Goal: Transaction & Acquisition: Purchase product/service

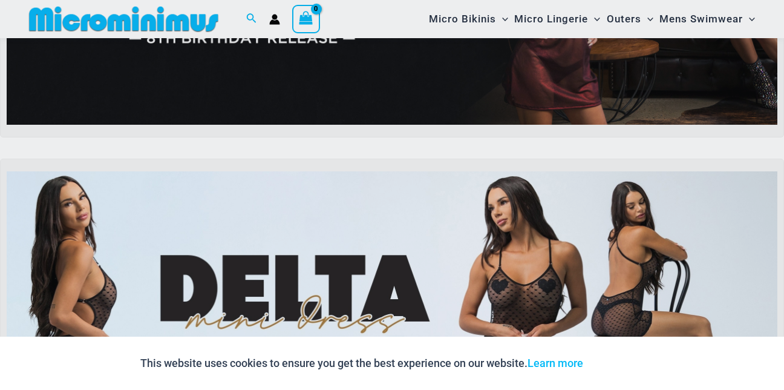
scroll to position [353, 0]
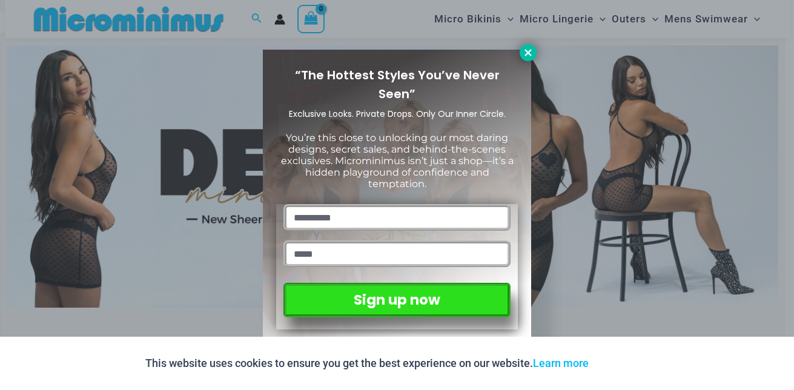
click at [527, 50] on icon at bounding box center [527, 52] width 7 height 7
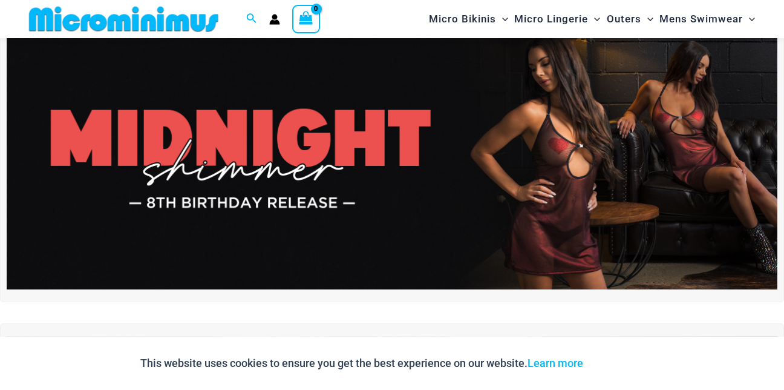
scroll to position [0, 0]
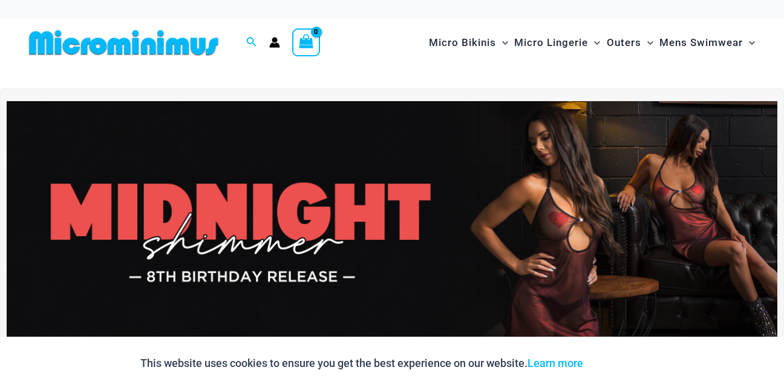
click at [373, 232] on img at bounding box center [392, 232] width 771 height 262
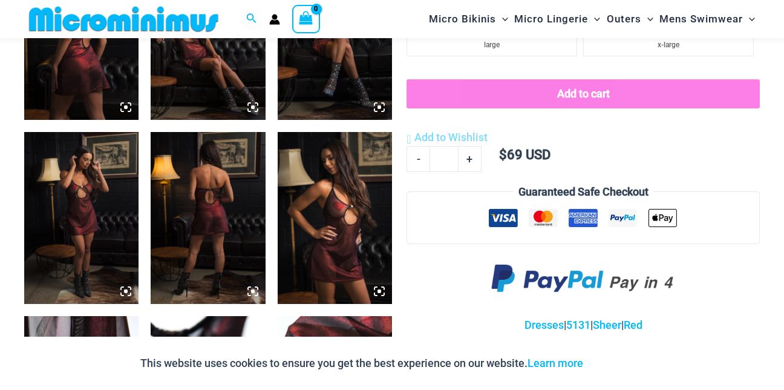
scroll to position [787, 0]
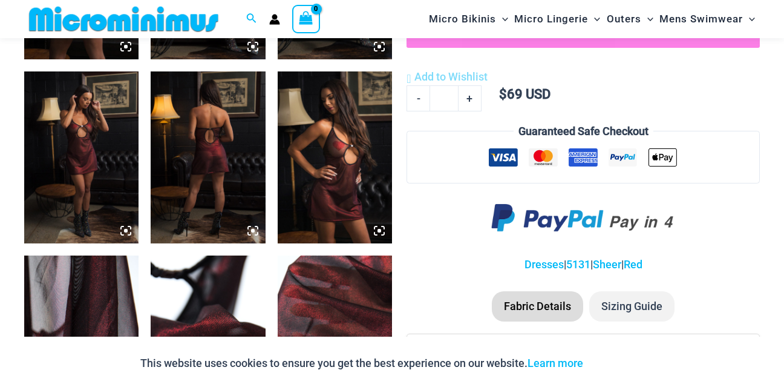
click at [218, 197] on img at bounding box center [208, 157] width 114 height 172
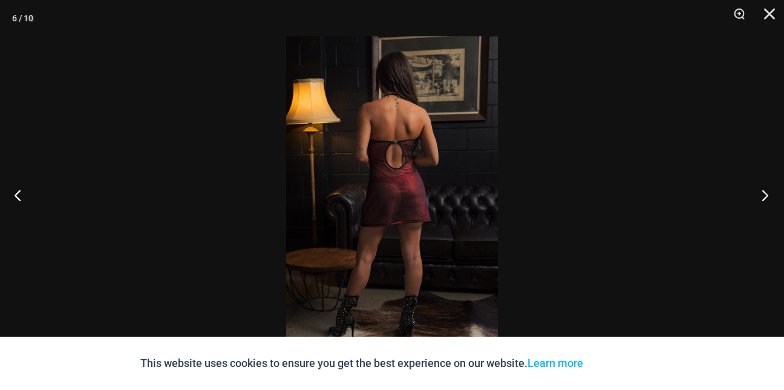
click at [764, 194] on button "Next" at bounding box center [761, 195] width 45 height 61
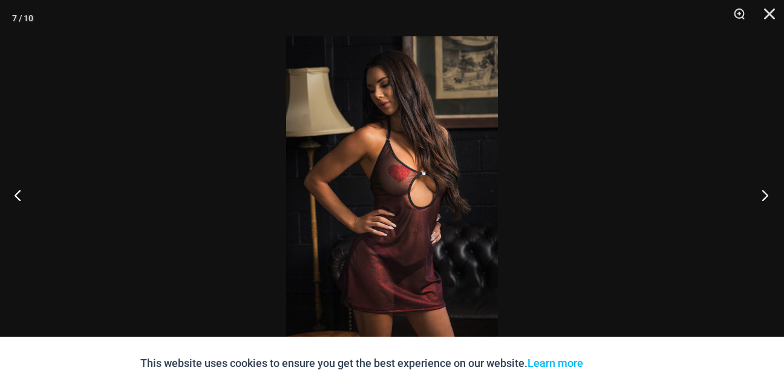
click at [764, 194] on button "Next" at bounding box center [761, 195] width 45 height 61
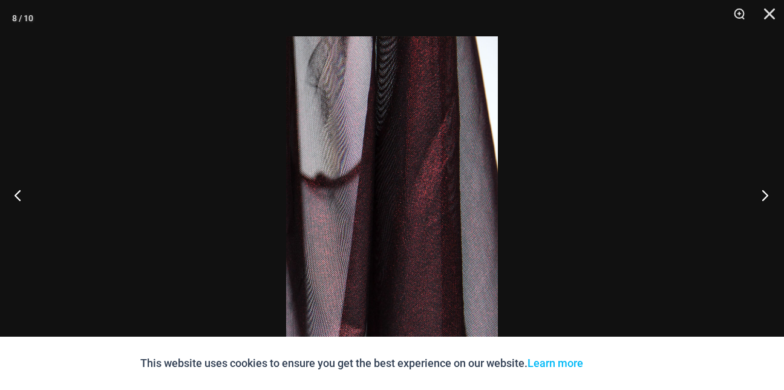
click at [764, 194] on button "Next" at bounding box center [761, 195] width 45 height 61
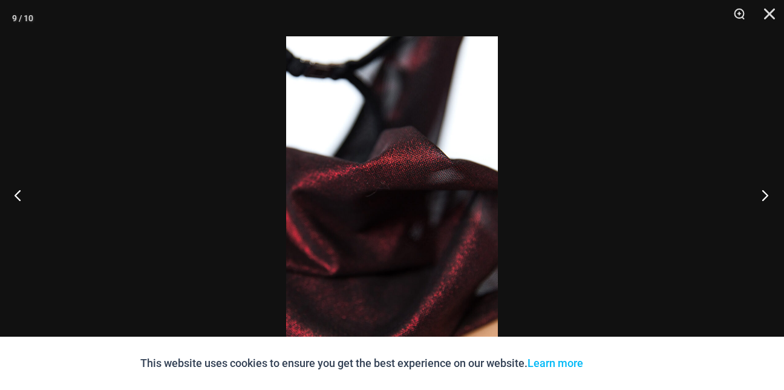
click at [764, 194] on button "Next" at bounding box center [761, 195] width 45 height 61
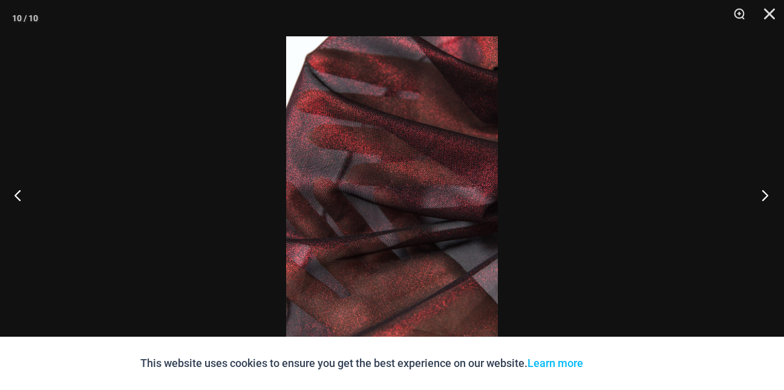
click at [764, 194] on button "Next" at bounding box center [761, 195] width 45 height 61
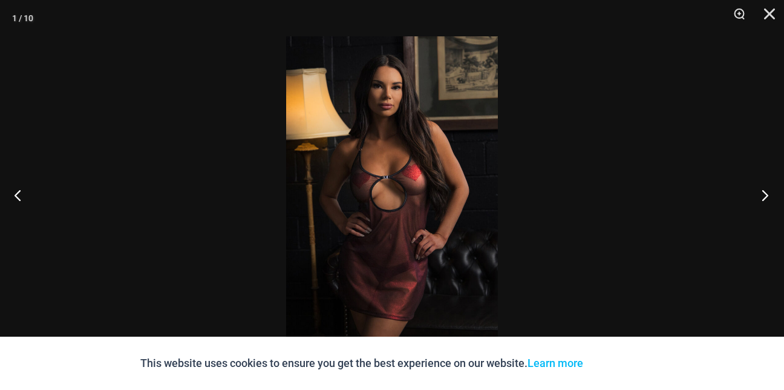
click at [764, 194] on button "Next" at bounding box center [761, 195] width 45 height 61
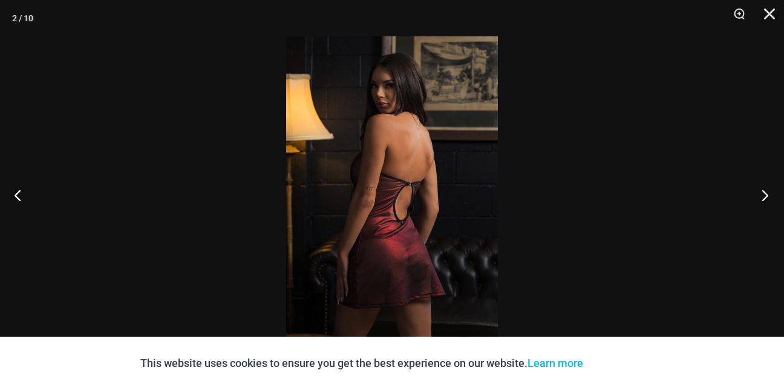
click at [764, 194] on button "Next" at bounding box center [761, 195] width 45 height 61
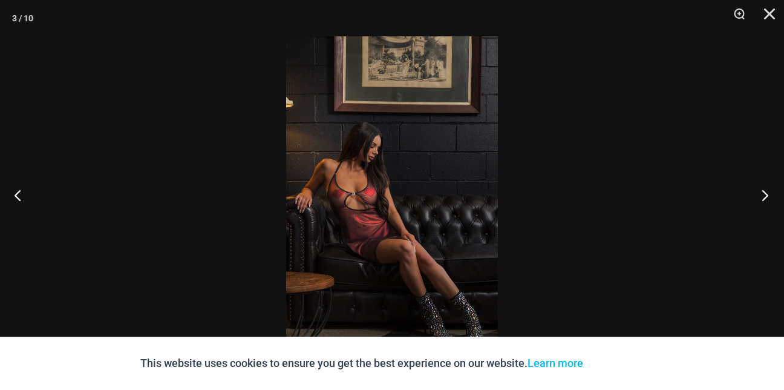
click at [764, 194] on button "Next" at bounding box center [761, 195] width 45 height 61
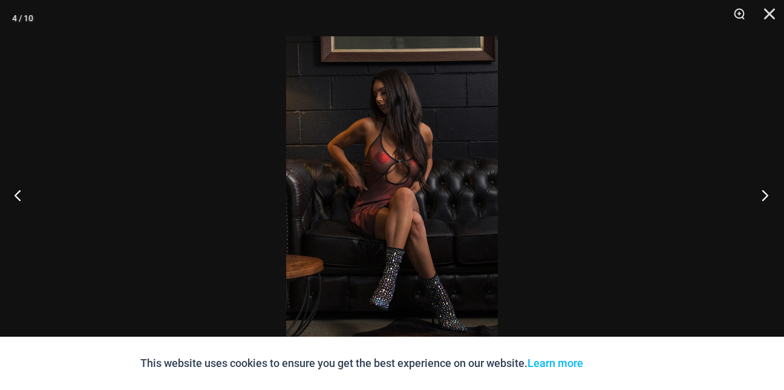
click at [764, 194] on button "Next" at bounding box center [761, 195] width 45 height 61
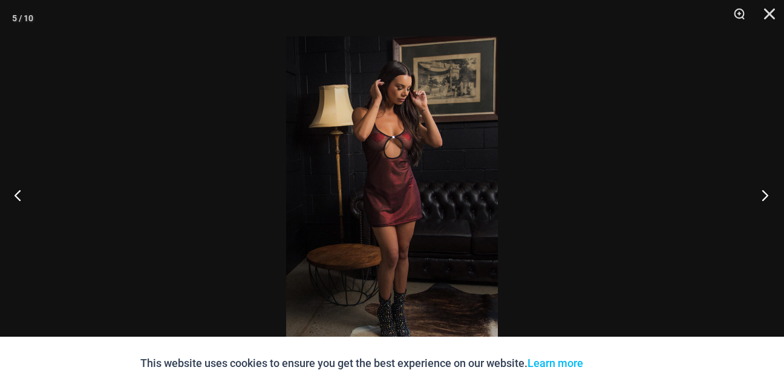
click at [764, 194] on button "Next" at bounding box center [761, 195] width 45 height 61
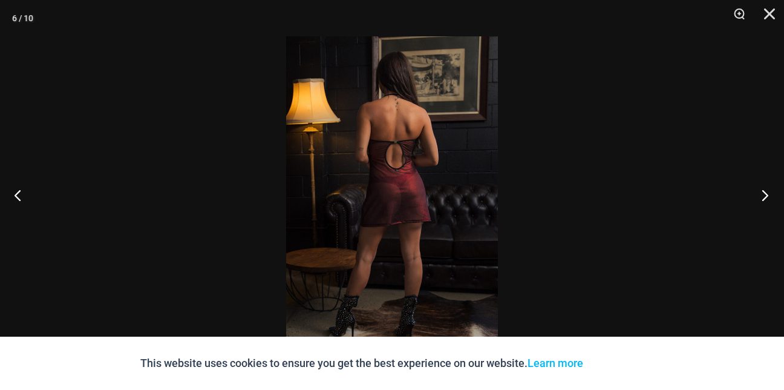
click at [764, 194] on button "Next" at bounding box center [761, 195] width 45 height 61
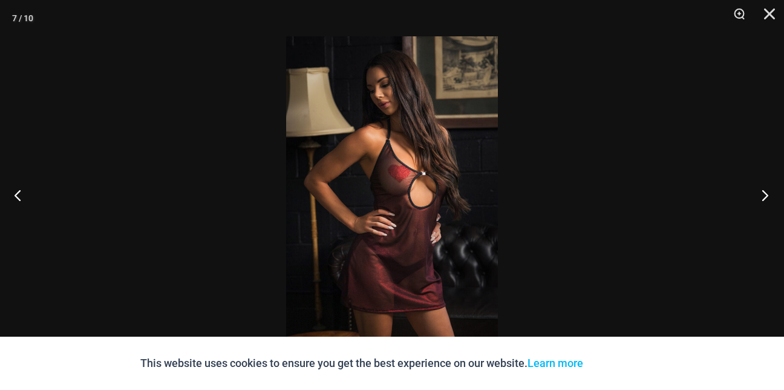
click at [764, 194] on button "Next" at bounding box center [761, 195] width 45 height 61
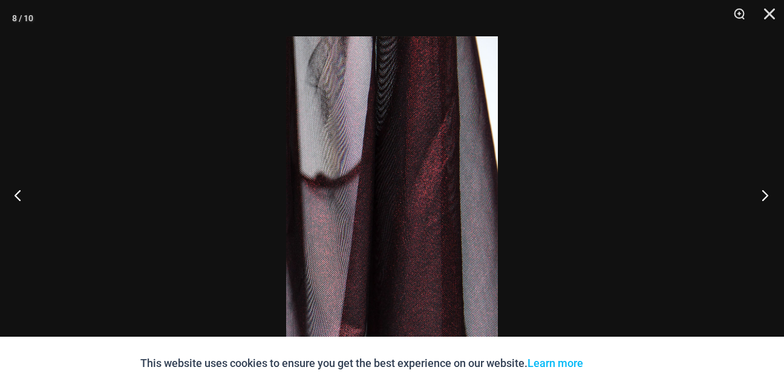
click at [764, 194] on button "Next" at bounding box center [761, 195] width 45 height 61
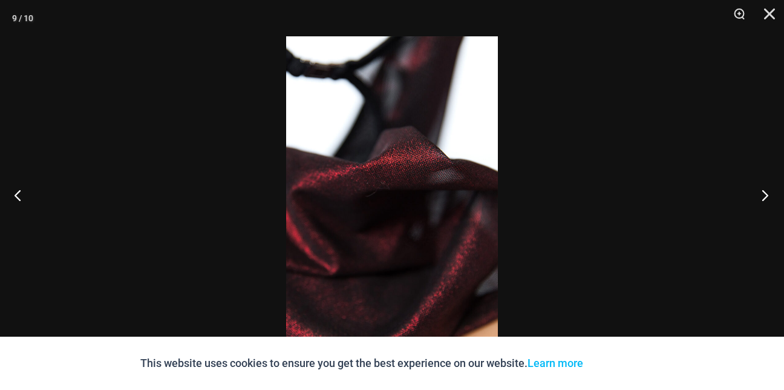
click at [764, 194] on button "Next" at bounding box center [761, 195] width 45 height 61
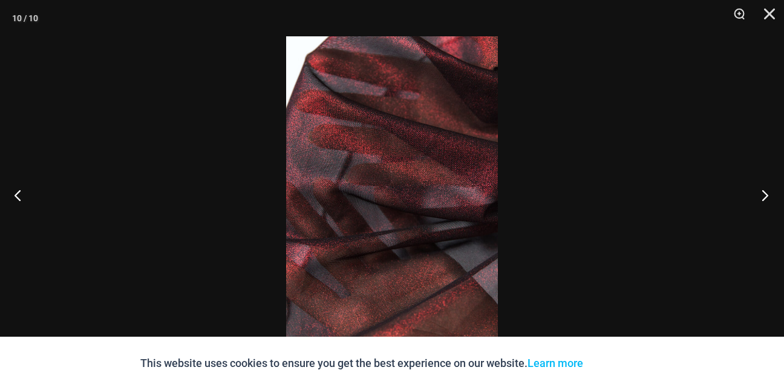
click at [764, 194] on button "Next" at bounding box center [761, 195] width 45 height 61
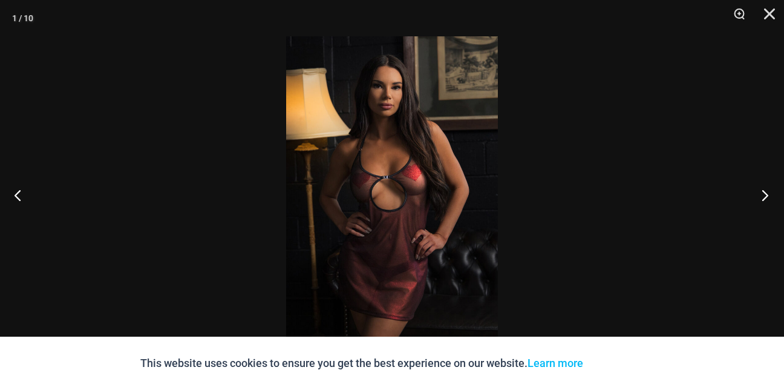
click at [764, 194] on button "Next" at bounding box center [761, 195] width 45 height 61
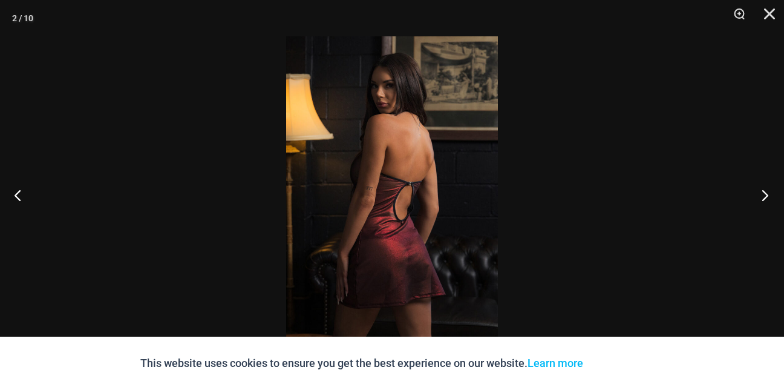
click at [764, 194] on button "Next" at bounding box center [761, 195] width 45 height 61
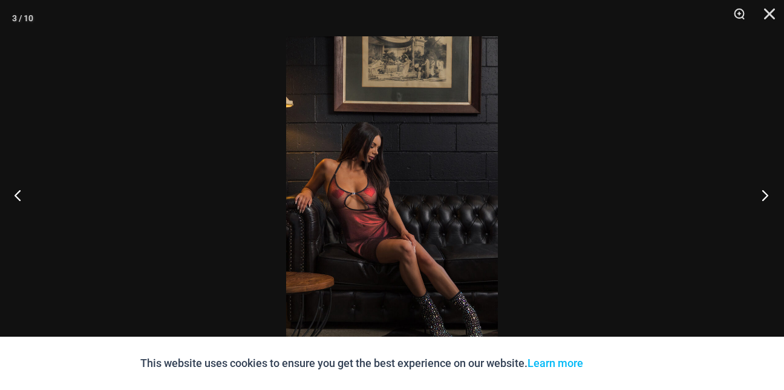
click at [764, 194] on button "Next" at bounding box center [761, 195] width 45 height 61
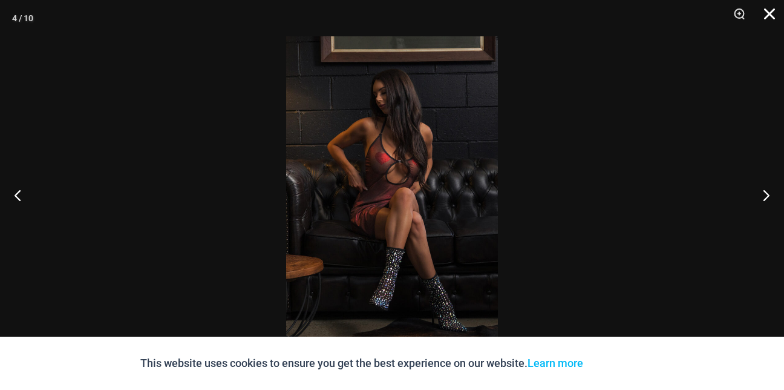
click at [771, 13] on button "Close" at bounding box center [766, 18] width 30 height 36
